Goal: Information Seeking & Learning: Learn about a topic

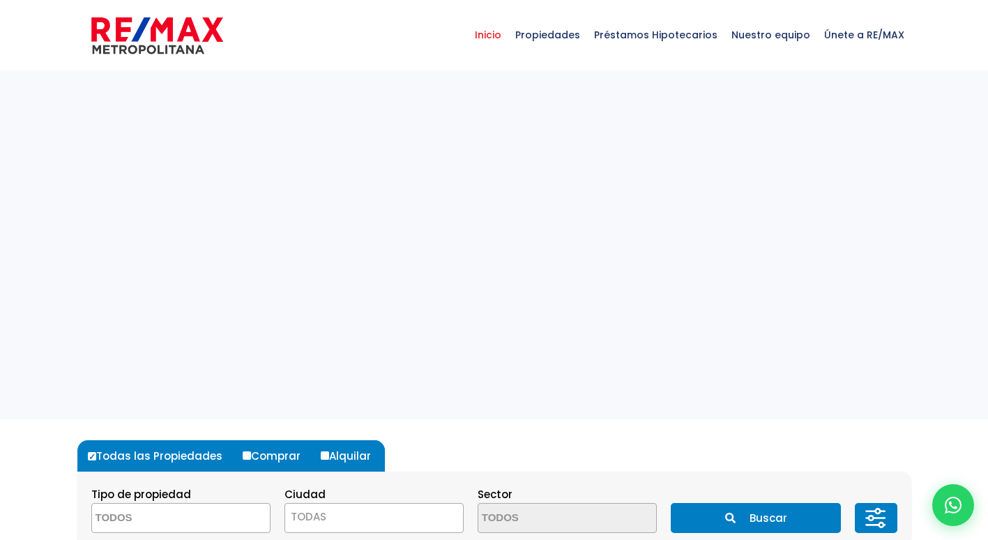
select select
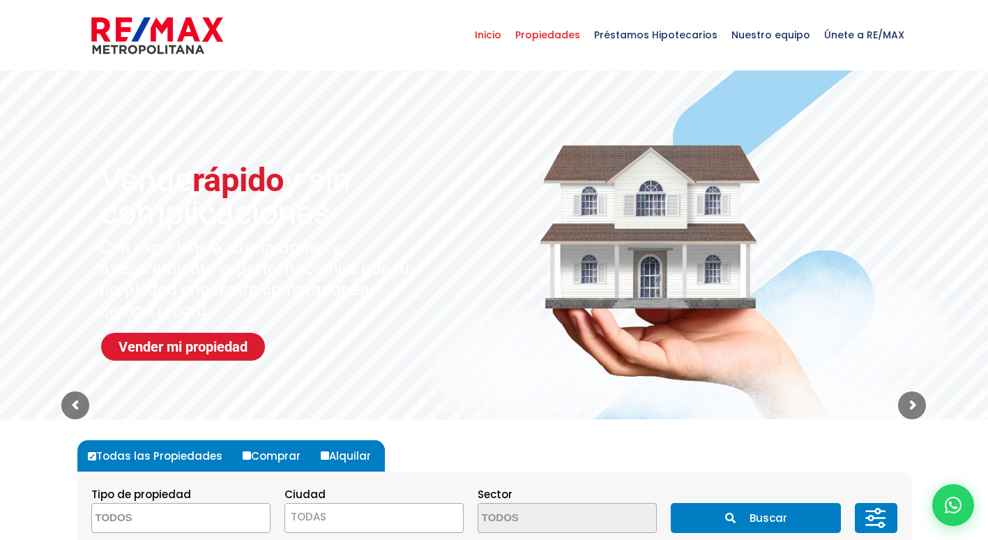
click at [570, 36] on span "Propiedades" at bounding box center [547, 35] width 79 height 42
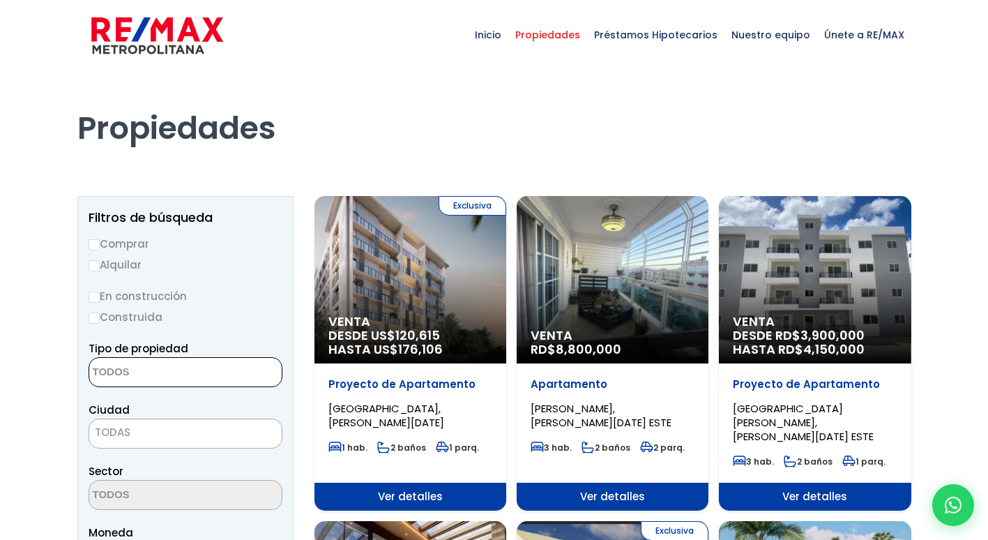
click at [178, 376] on textarea "Search" at bounding box center [156, 373] width 135 height 30
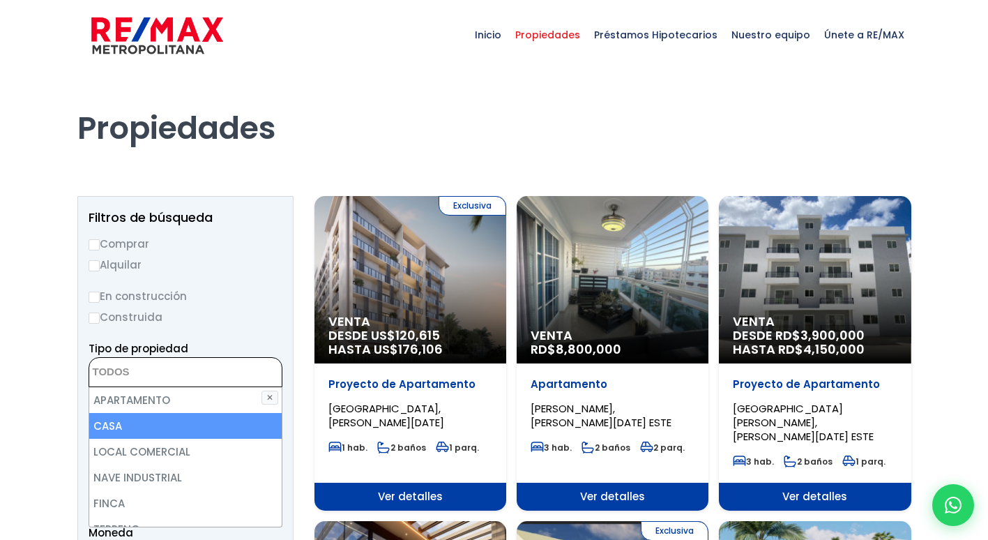
click at [145, 427] on li "CASA" at bounding box center [185, 426] width 192 height 26
select select "house"
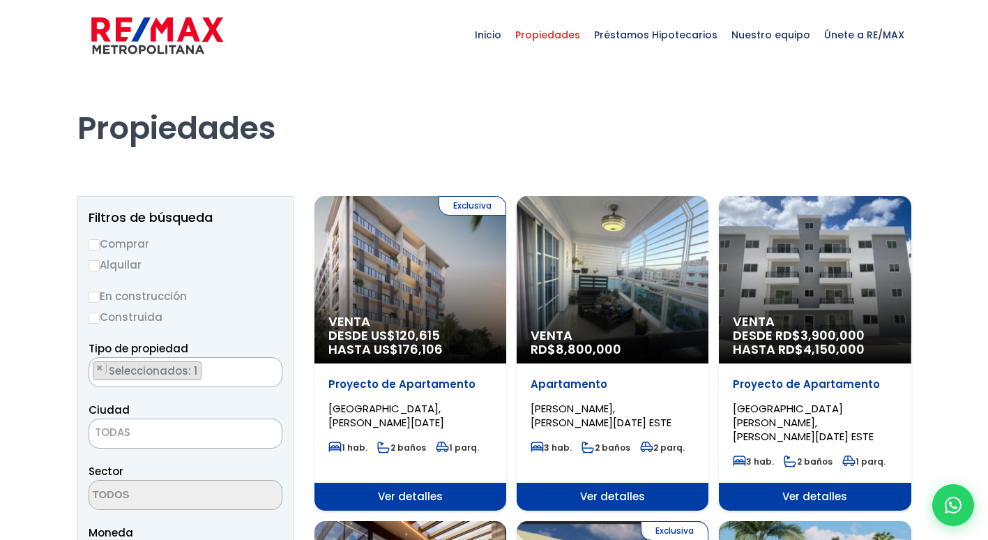
click at [226, 267] on label "Alquilar" at bounding box center [186, 264] width 194 height 17
click at [100, 267] on input "Alquilar" at bounding box center [94, 265] width 11 height 11
radio input "true"
click at [157, 434] on span "TODAS" at bounding box center [185, 432] width 192 height 20
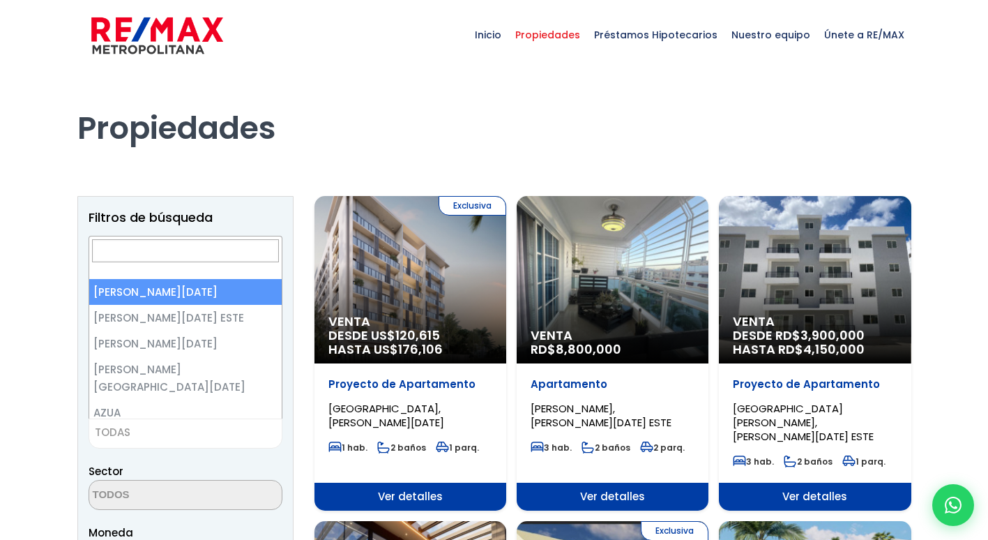
select select "1"
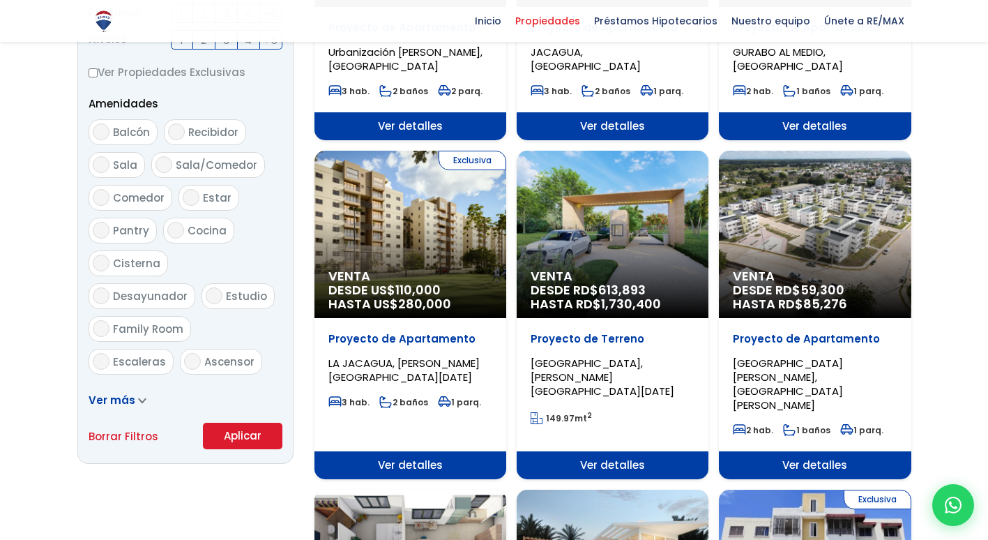
scroll to position [725, 0]
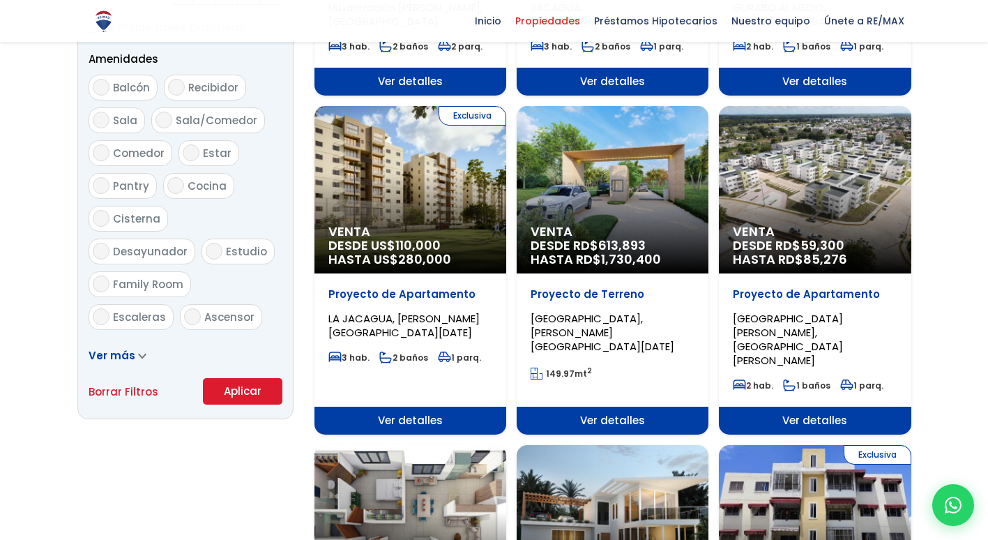
click at [243, 393] on button "Aplicar" at bounding box center [242, 391] width 79 height 26
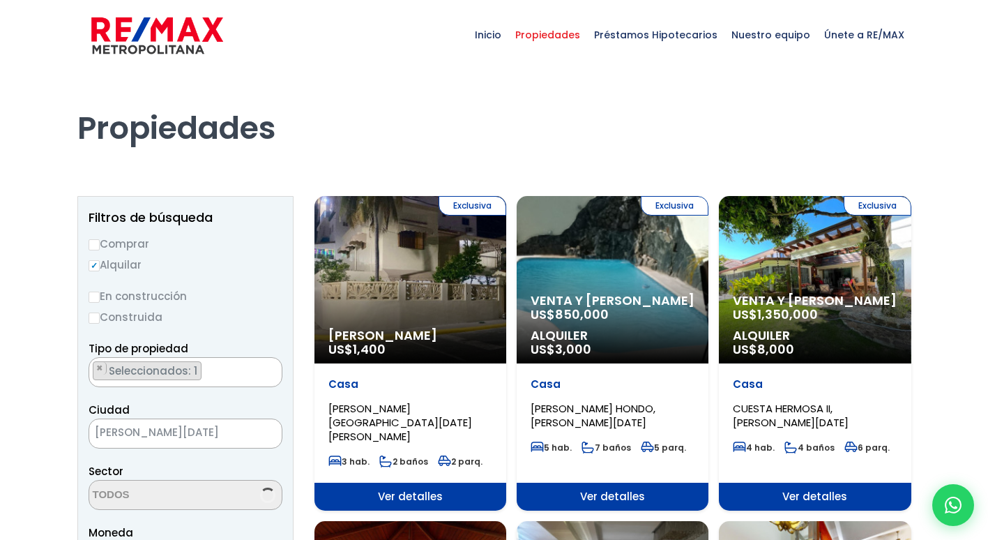
click at [938, 45] on div "Inicio Propiedades Préstamos Hipotecarios Calculadora de préstamos Nuestro equi…" at bounding box center [494, 35] width 988 height 70
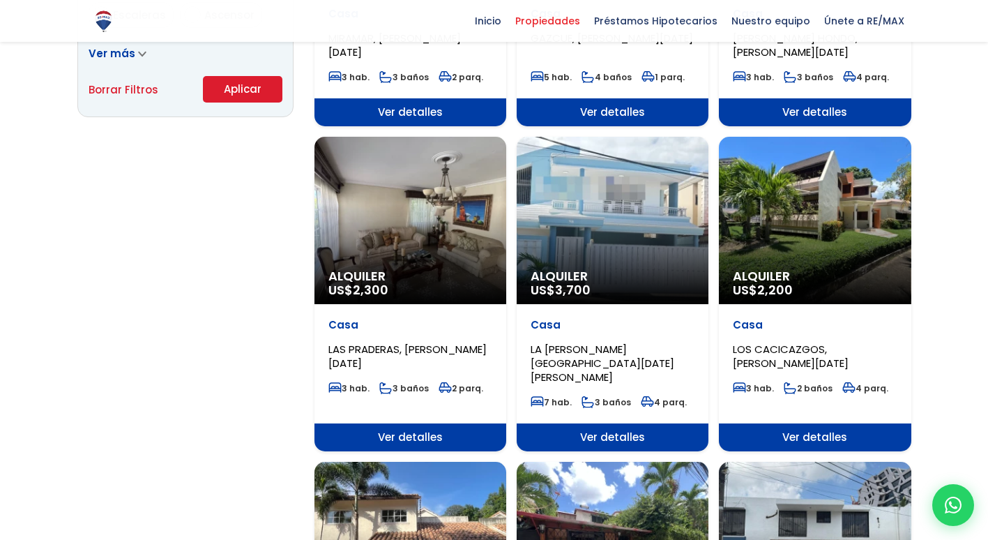
scroll to position [1035, 0]
